Goal: Check status: Check status

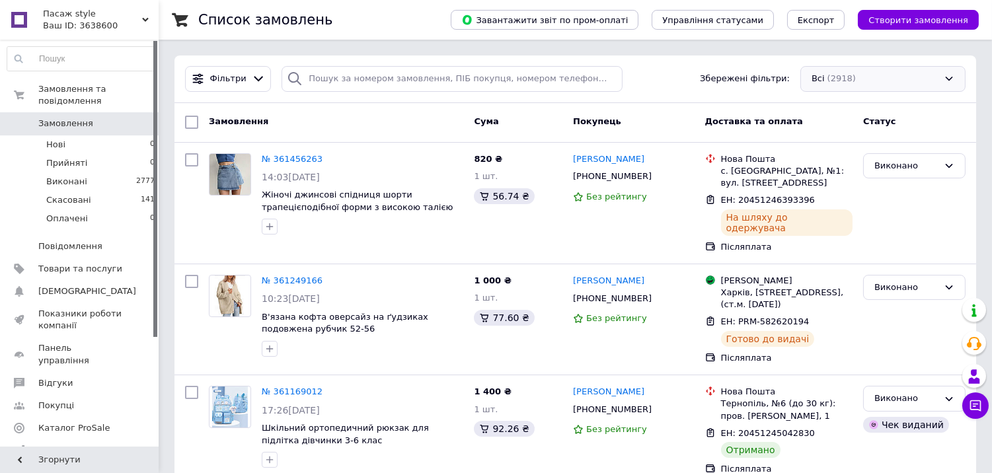
click at [829, 75] on div "Всі (2918)" at bounding box center [882, 79] width 165 height 26
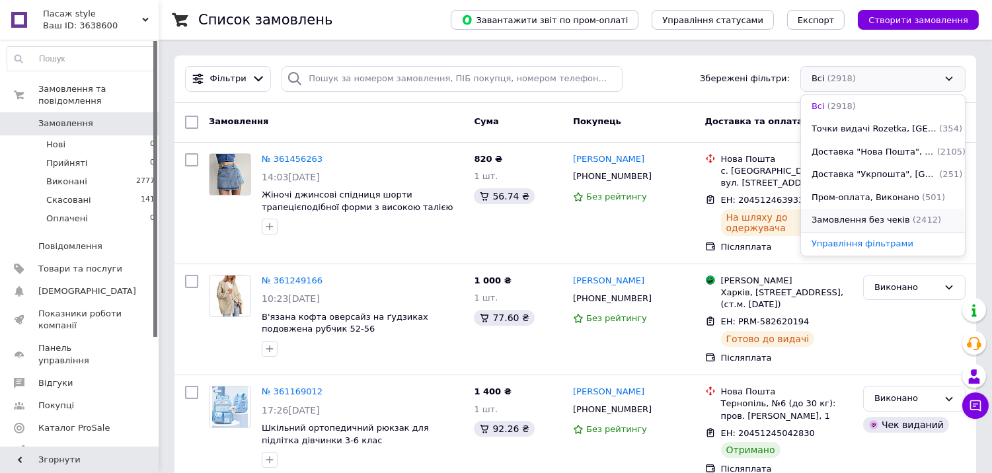
click at [843, 219] on span "Замовлення без чеків" at bounding box center [861, 220] width 98 height 13
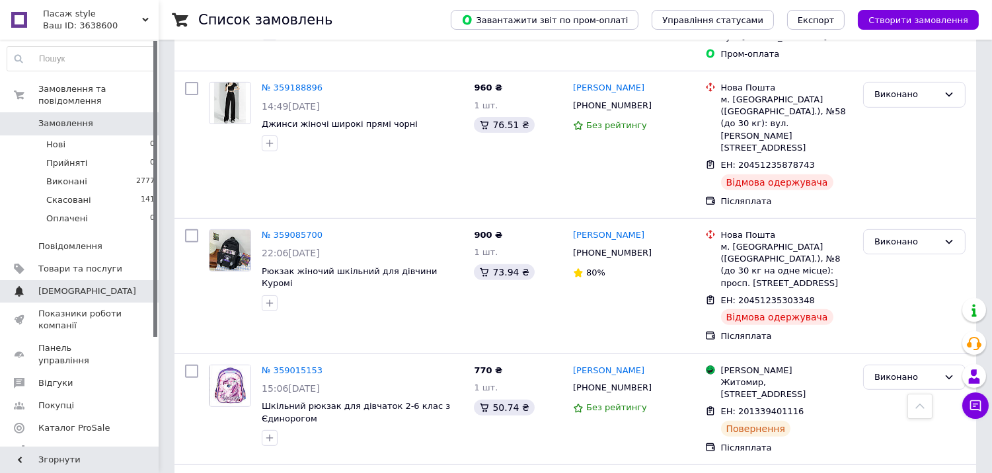
scroll to position [734, 0]
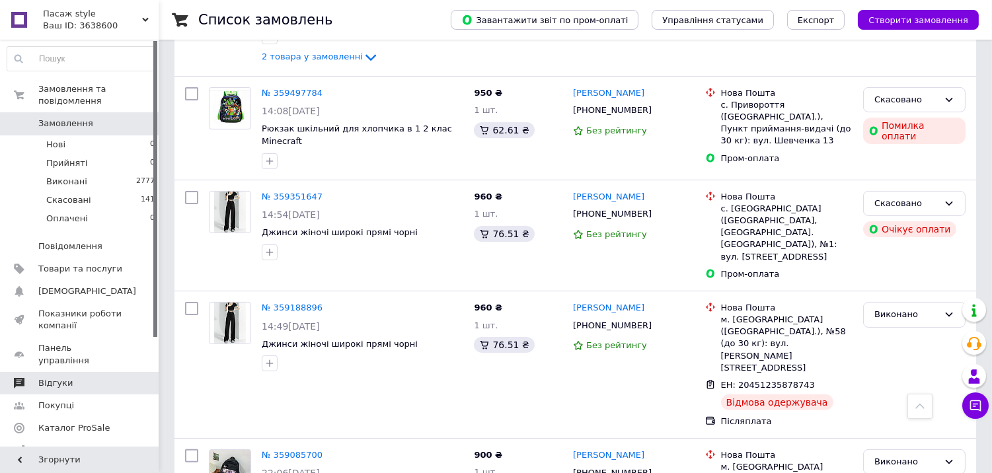
click at [68, 377] on span "Відгуки" at bounding box center [80, 383] width 84 height 12
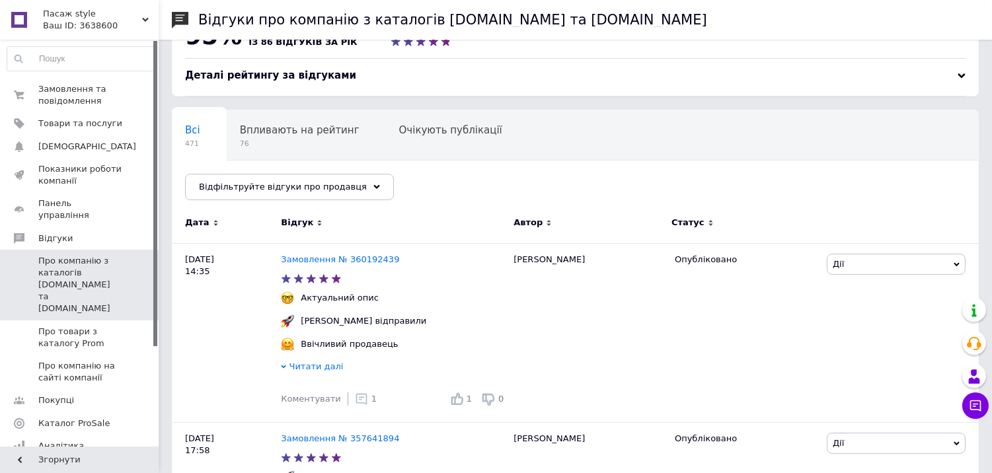
scroll to position [73, 0]
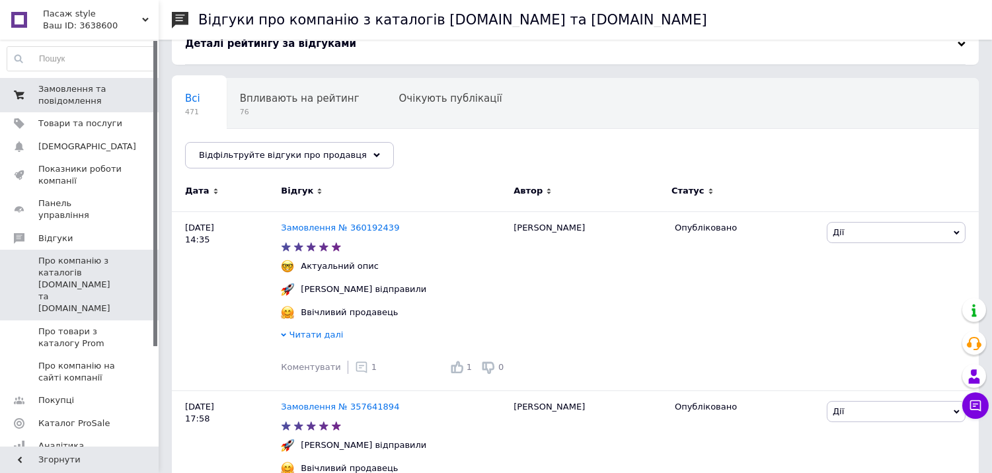
click at [69, 93] on span "Замовлення та повідомлення" at bounding box center [80, 95] width 84 height 24
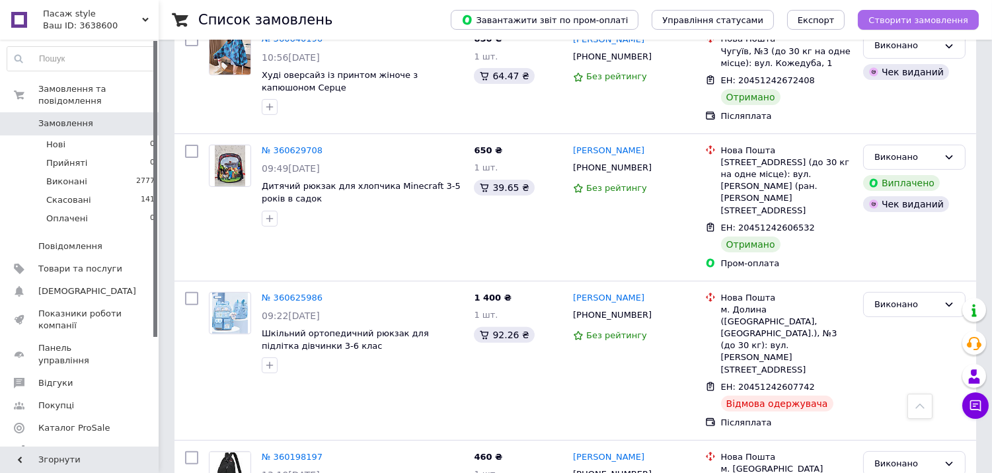
scroll to position [734, 0]
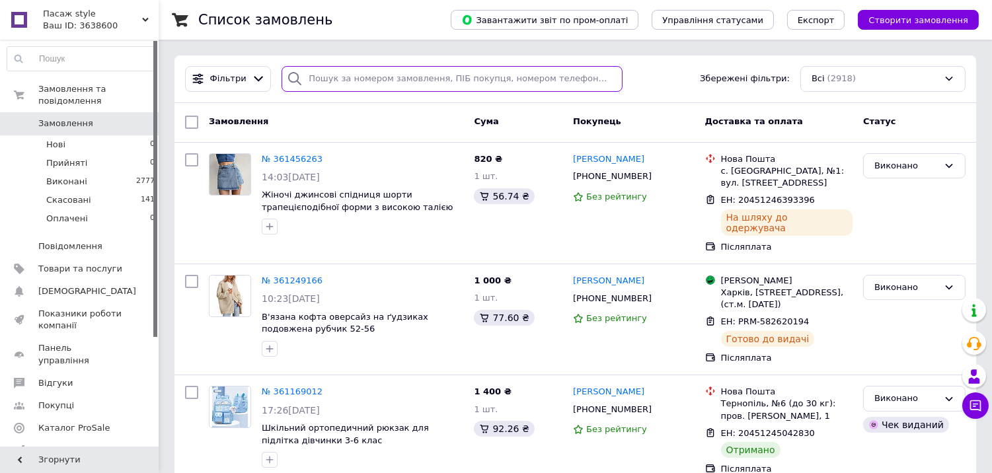
click at [315, 75] on input "search" at bounding box center [452, 79] width 341 height 26
paste input "380662009173"
type input "380662009173"
